Goal: Task Accomplishment & Management: Manage account settings

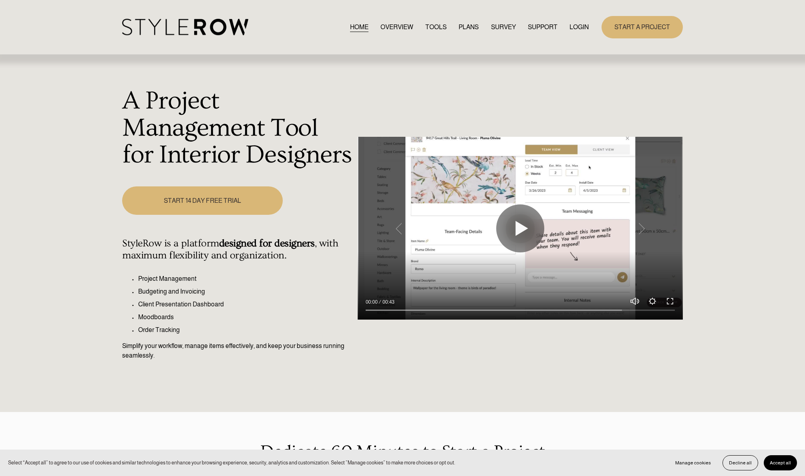
click at [582, 28] on link "LOGIN" at bounding box center [578, 27] width 19 height 11
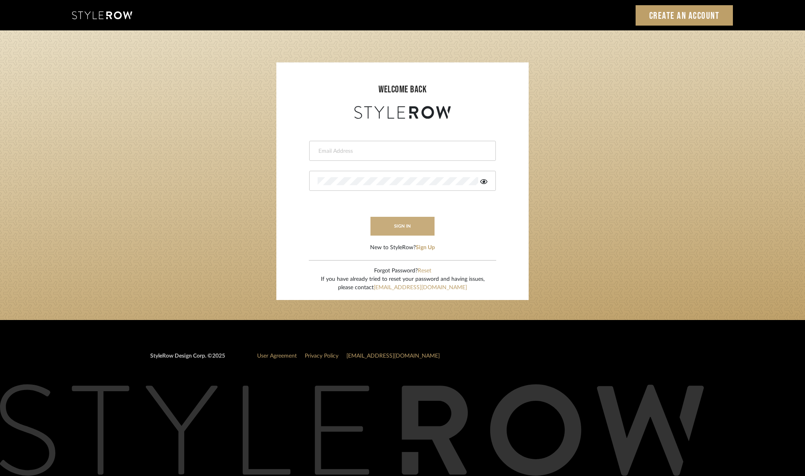
type input "christy@christyb.com"
click at [404, 227] on button "sign in" at bounding box center [402, 226] width 64 height 19
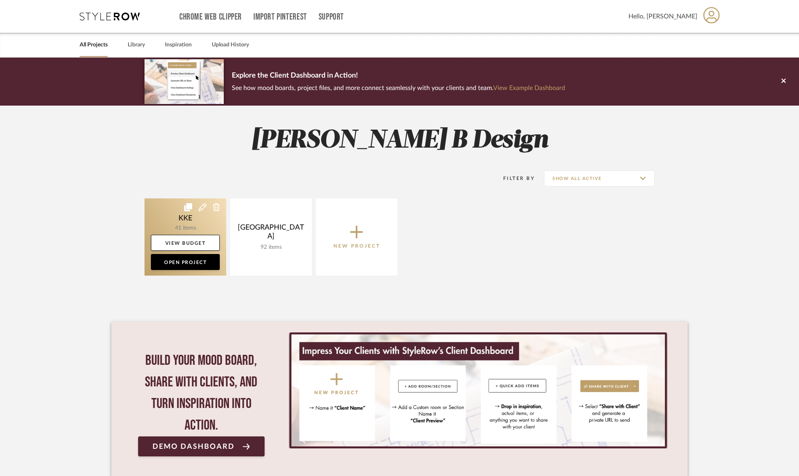
click at [187, 221] on link at bounding box center [186, 237] width 82 height 77
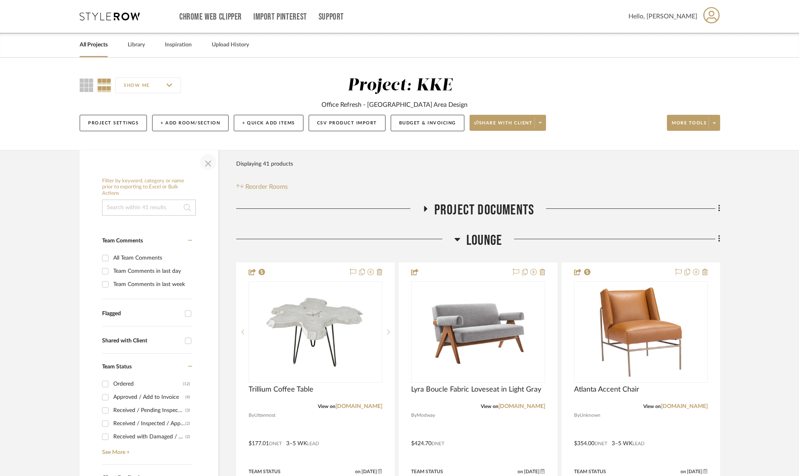
click at [207, 165] on span "button" at bounding box center [208, 162] width 19 height 19
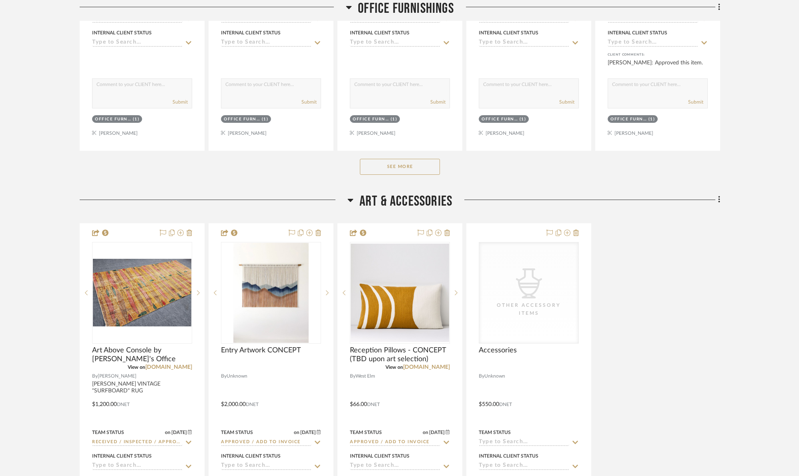
scroll to position [1037, 0]
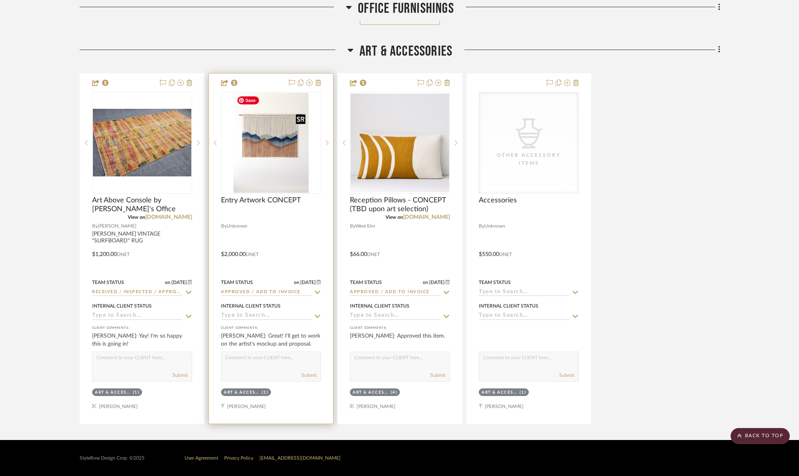
click at [255, 139] on img "0" at bounding box center [270, 143] width 75 height 100
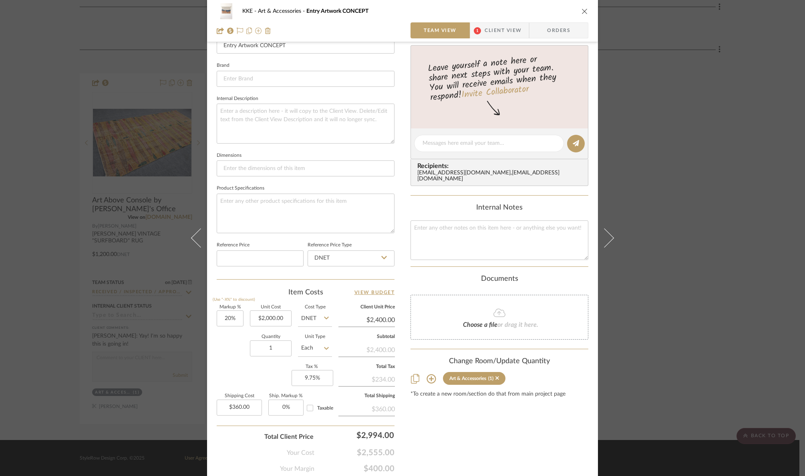
scroll to position [266, 0]
